Goal: Task Accomplishment & Management: Manage account settings

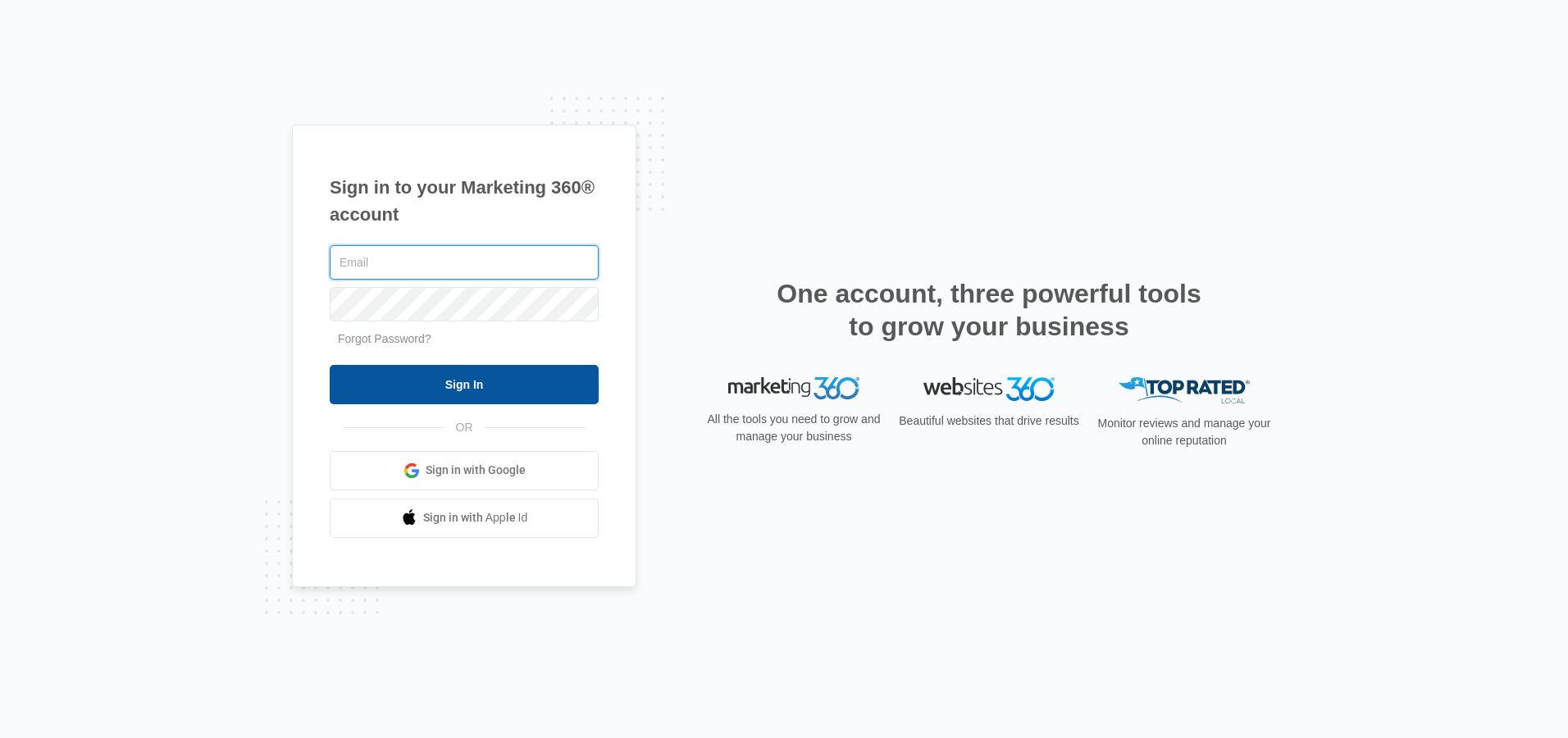
type input "[EMAIL_ADDRESS][DOMAIN_NAME]"
click at [433, 378] on input "Sign In" at bounding box center [464, 384] width 269 height 39
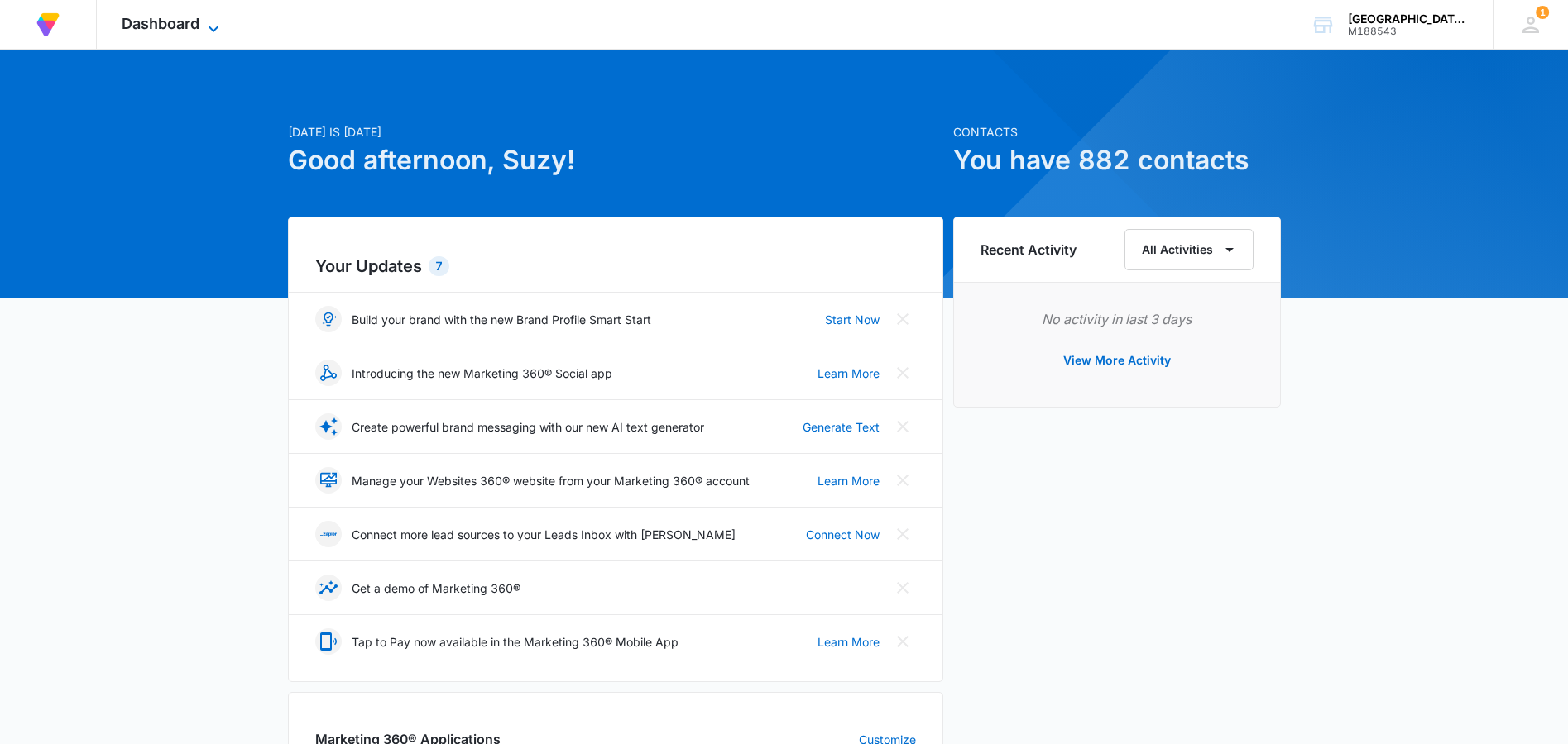
click at [219, 26] on icon at bounding box center [214, 30] width 20 height 20
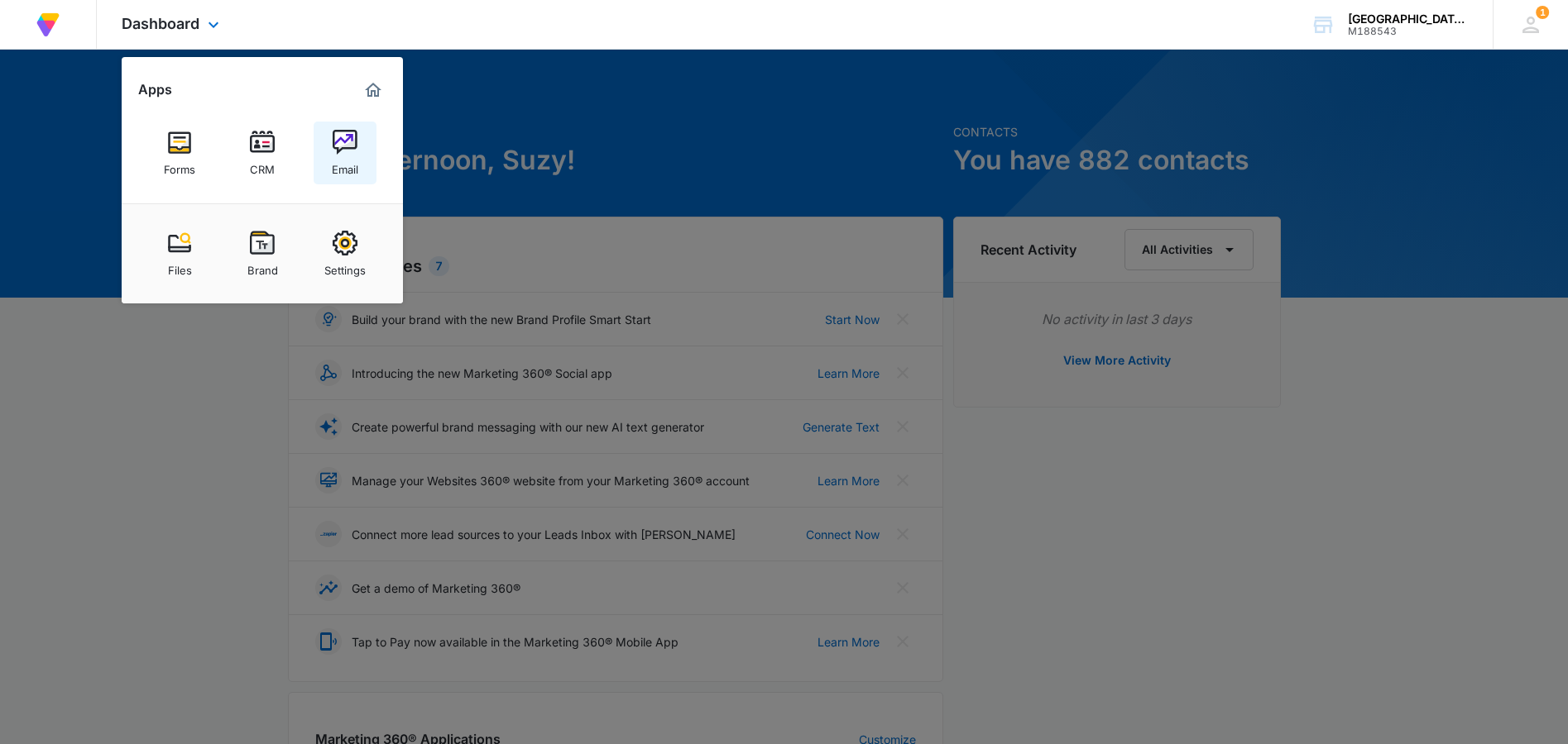
click at [338, 148] on img at bounding box center [345, 142] width 25 height 25
